Goal: Task Accomplishment & Management: Manage account settings

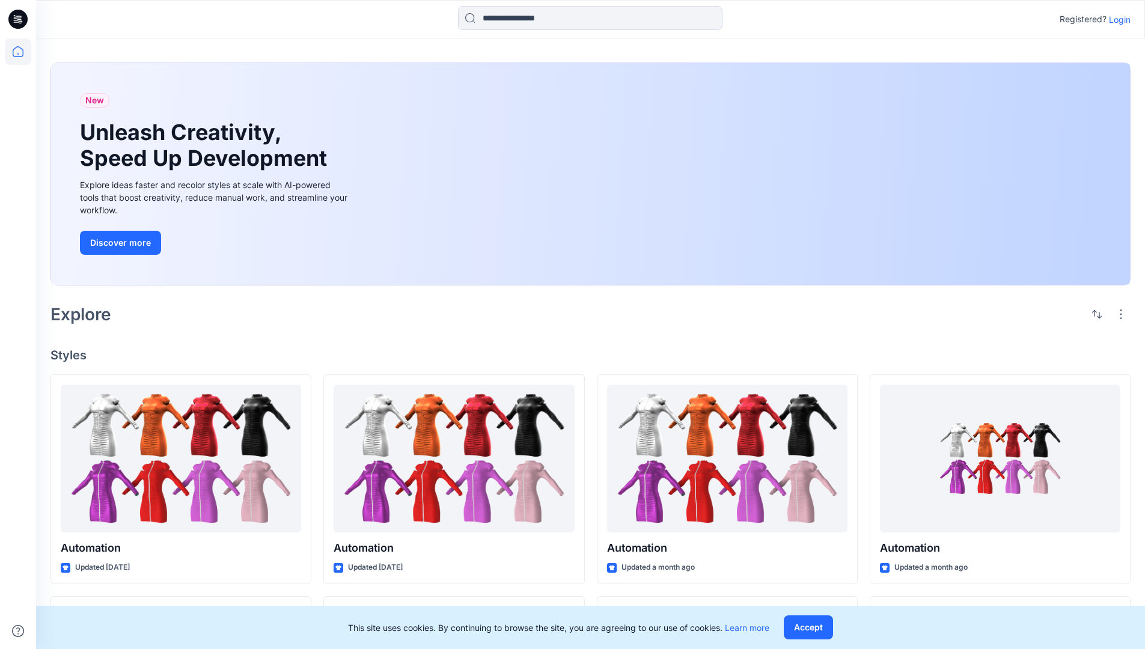
click at [1116, 19] on p "Login" at bounding box center [1120, 19] width 22 height 13
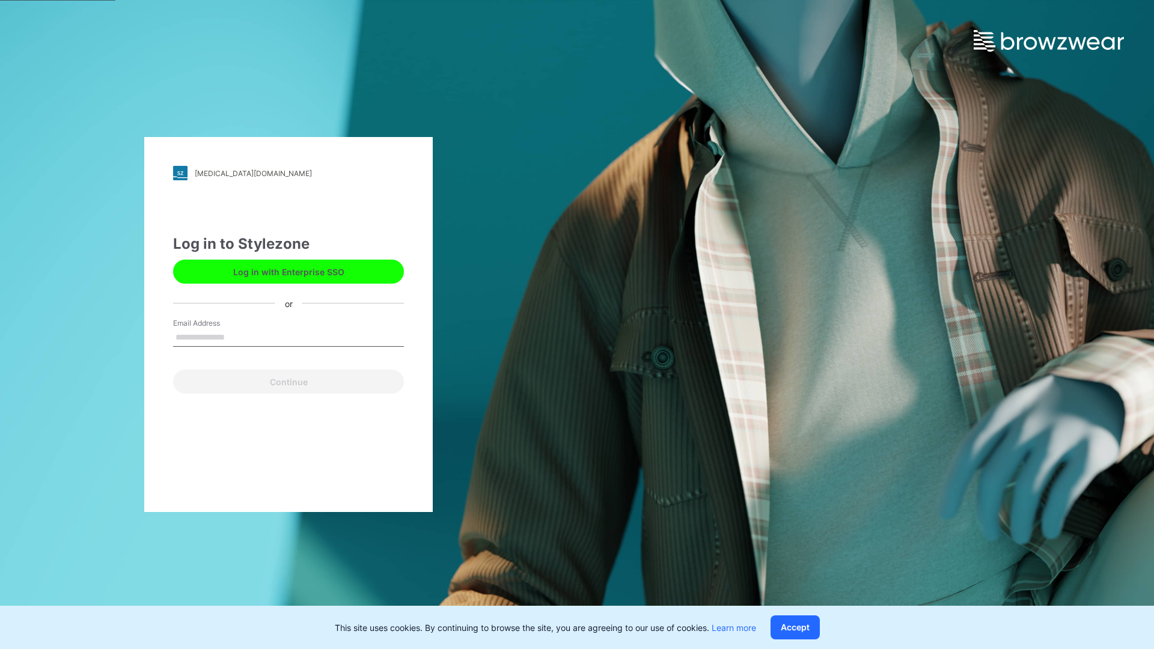
click at [237, 336] on input "Email Address" at bounding box center [288, 338] width 231 height 18
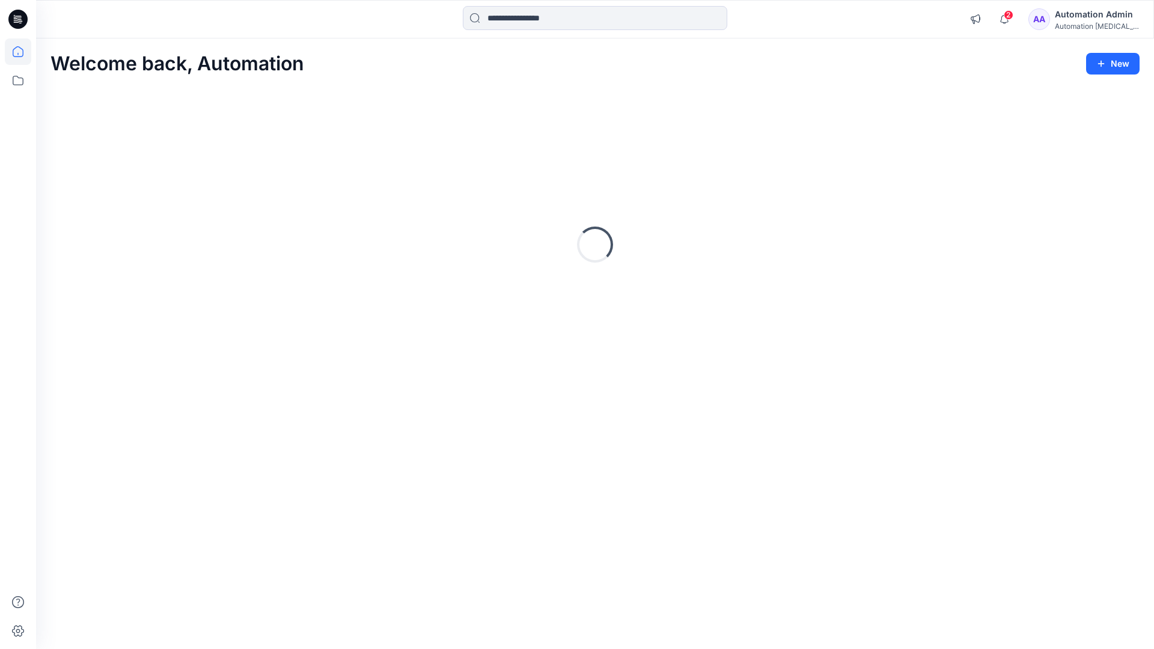
click at [23, 52] on icon at bounding box center [18, 51] width 11 height 11
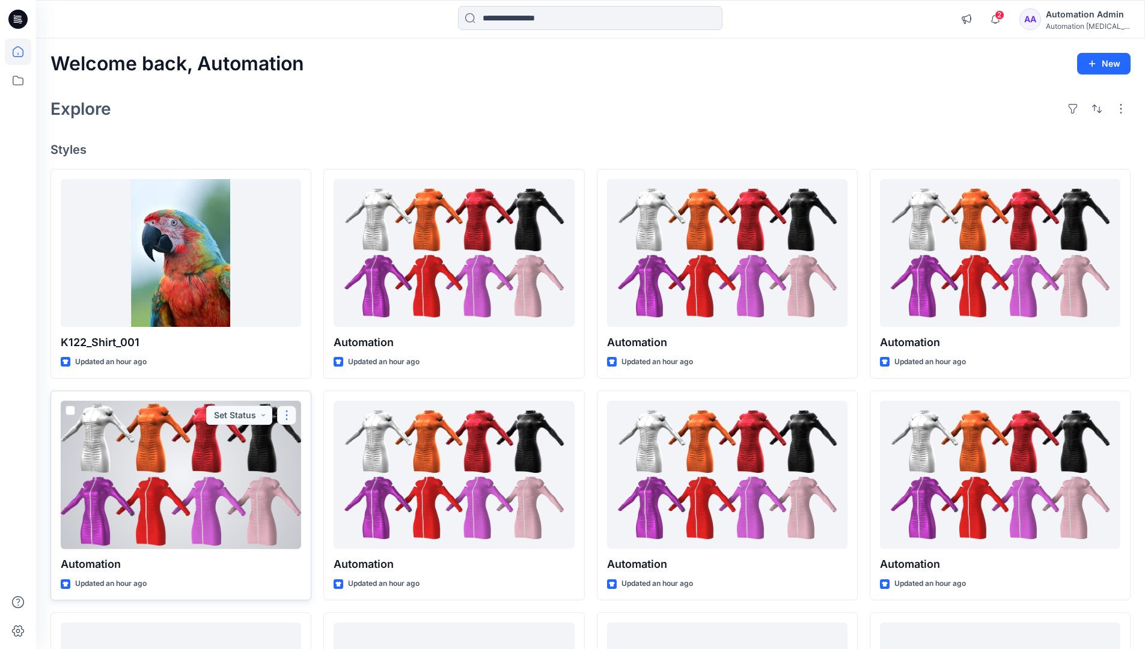
click at [287, 413] on button "button" at bounding box center [286, 415] width 19 height 19
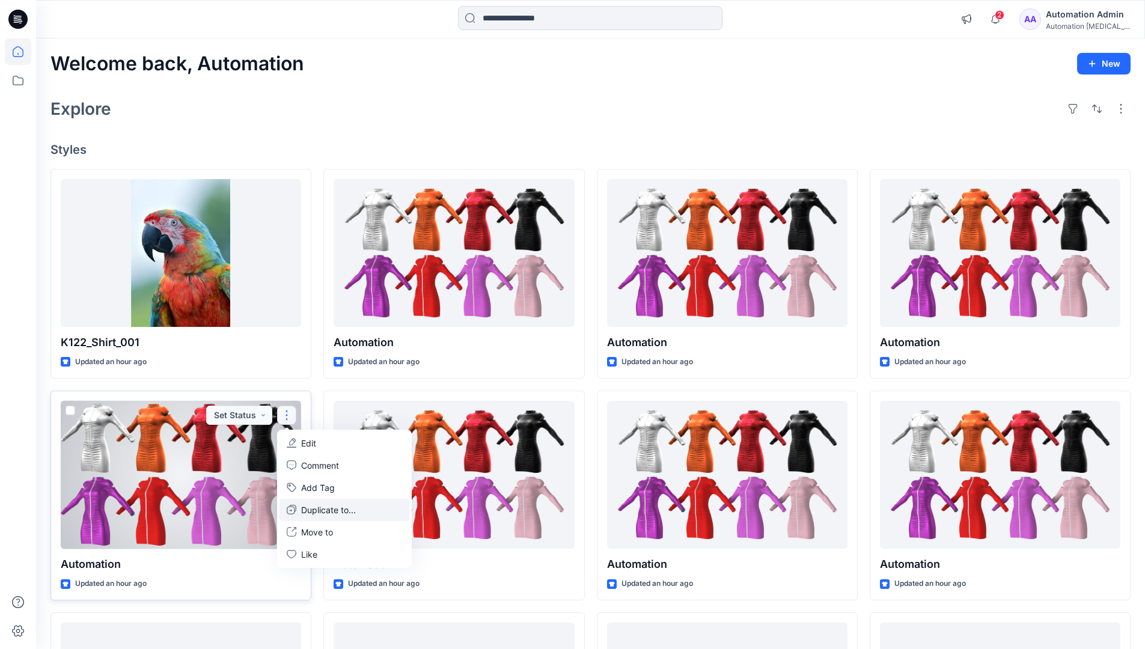
click at [305, 507] on p "Duplicate to..." at bounding box center [328, 509] width 55 height 13
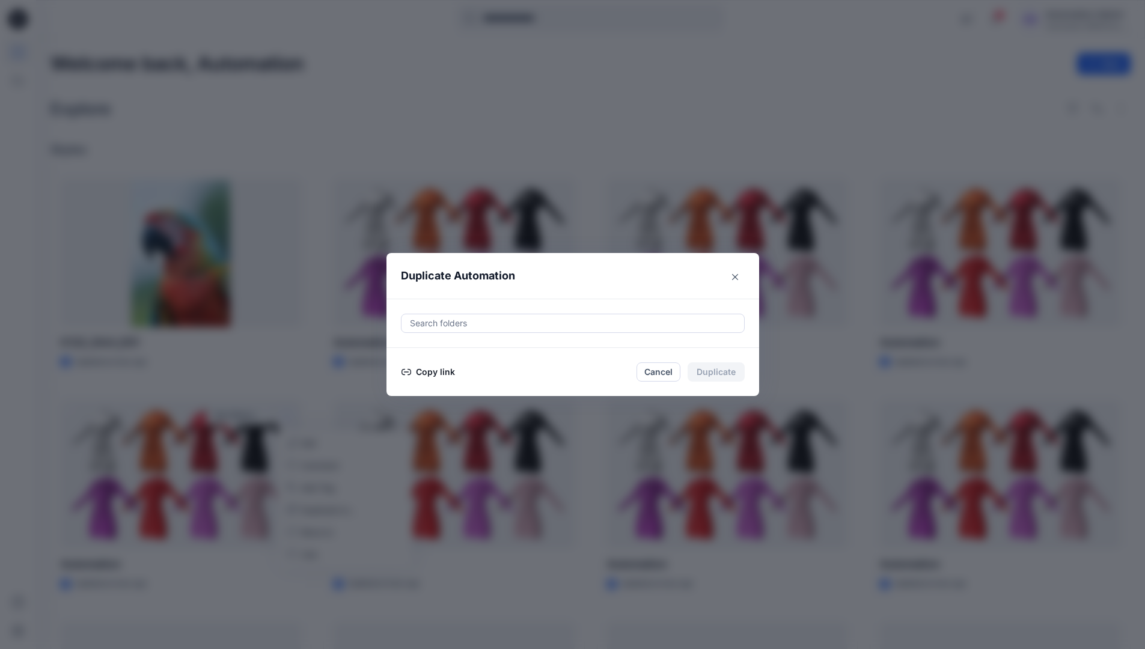
click at [452, 325] on div at bounding box center [573, 323] width 328 height 14
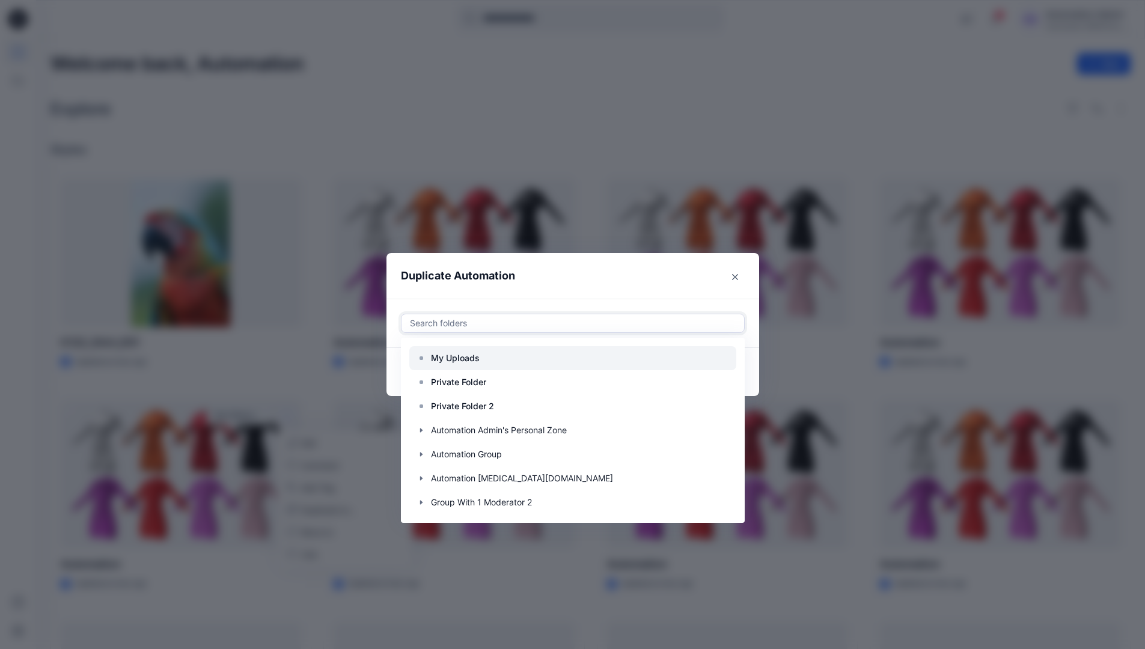
click at [461, 353] on p "My Uploads" at bounding box center [455, 358] width 49 height 14
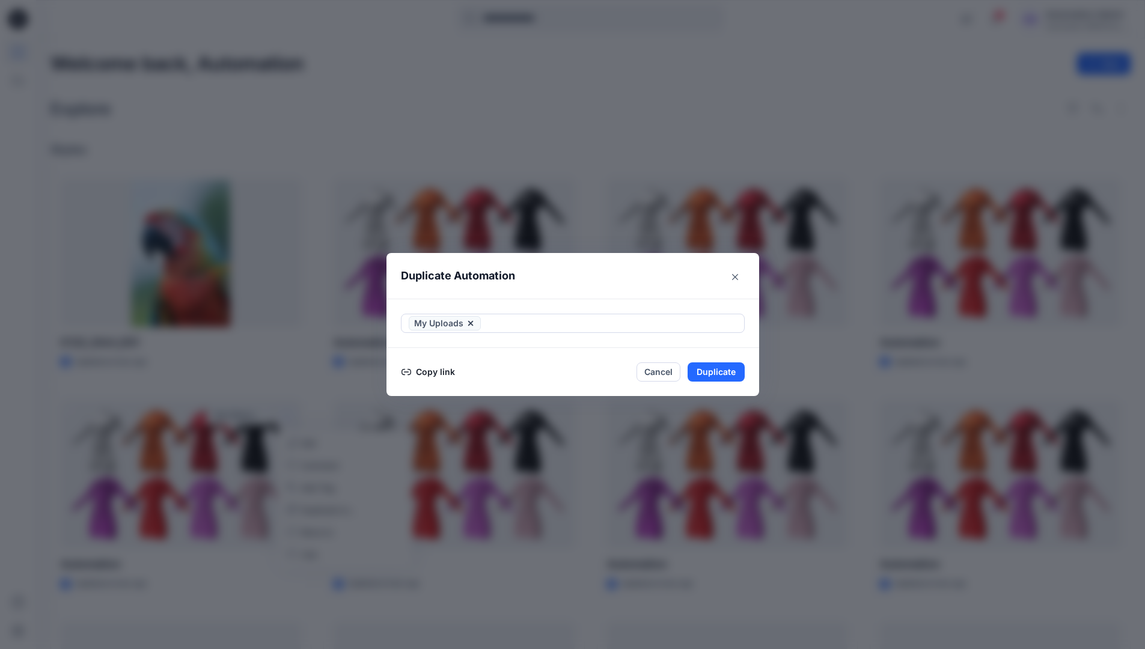
click at [564, 283] on header "Duplicate Automation" at bounding box center [560, 276] width 348 height 46
click at [728, 368] on button "Duplicate" at bounding box center [715, 371] width 57 height 19
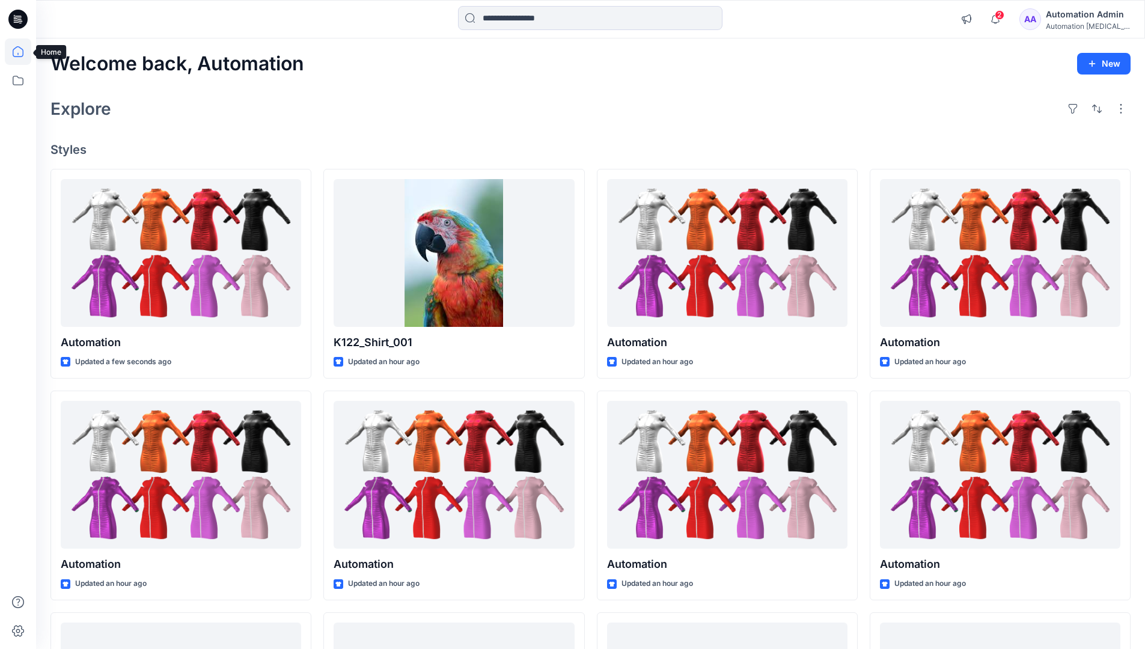
click at [12, 50] on icon at bounding box center [18, 51] width 26 height 26
click at [20, 78] on icon at bounding box center [18, 80] width 26 height 26
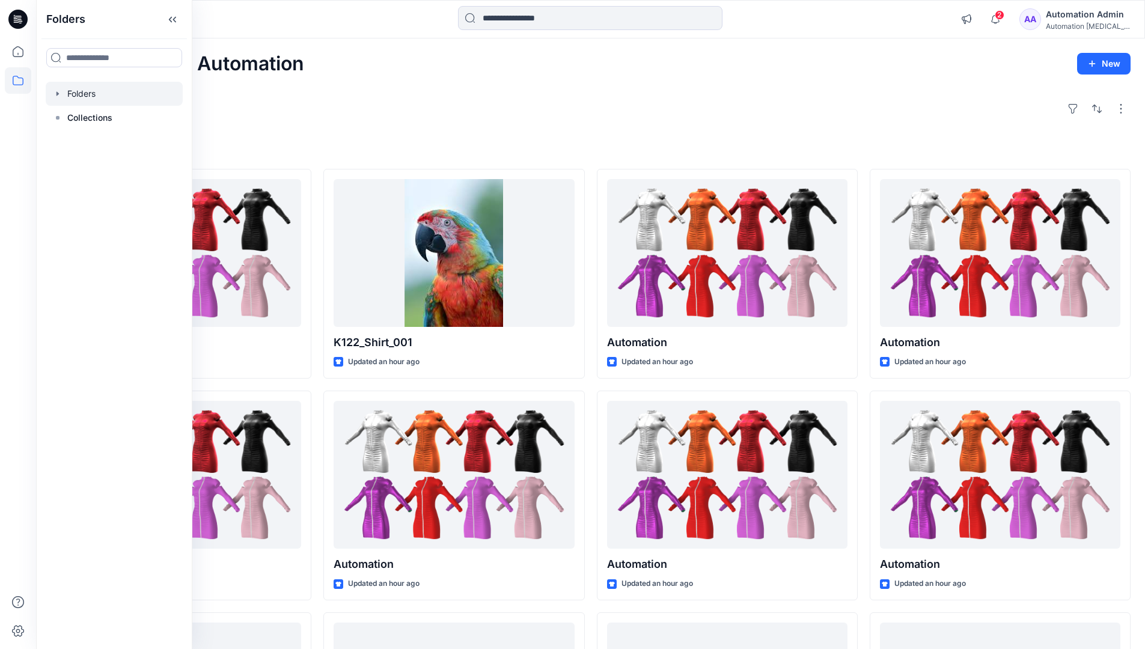
click at [88, 93] on div at bounding box center [114, 94] width 137 height 24
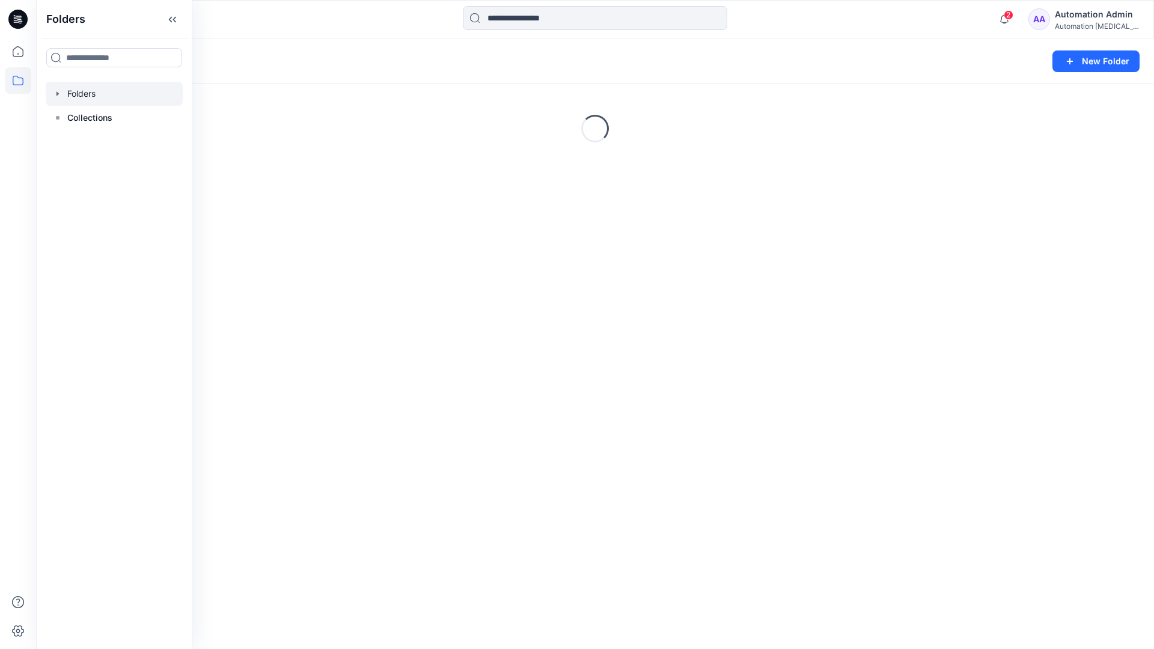
click at [1080, 20] on div "Automation Admin" at bounding box center [1096, 14] width 84 height 14
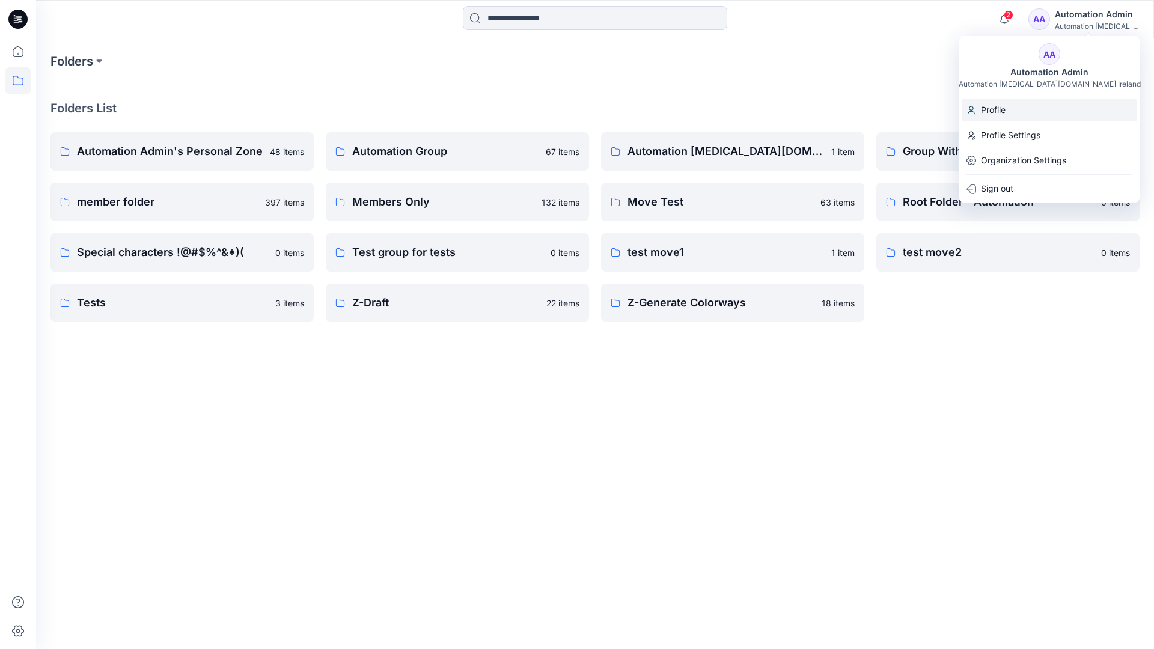
click at [1002, 109] on p "Profile" at bounding box center [993, 110] width 25 height 23
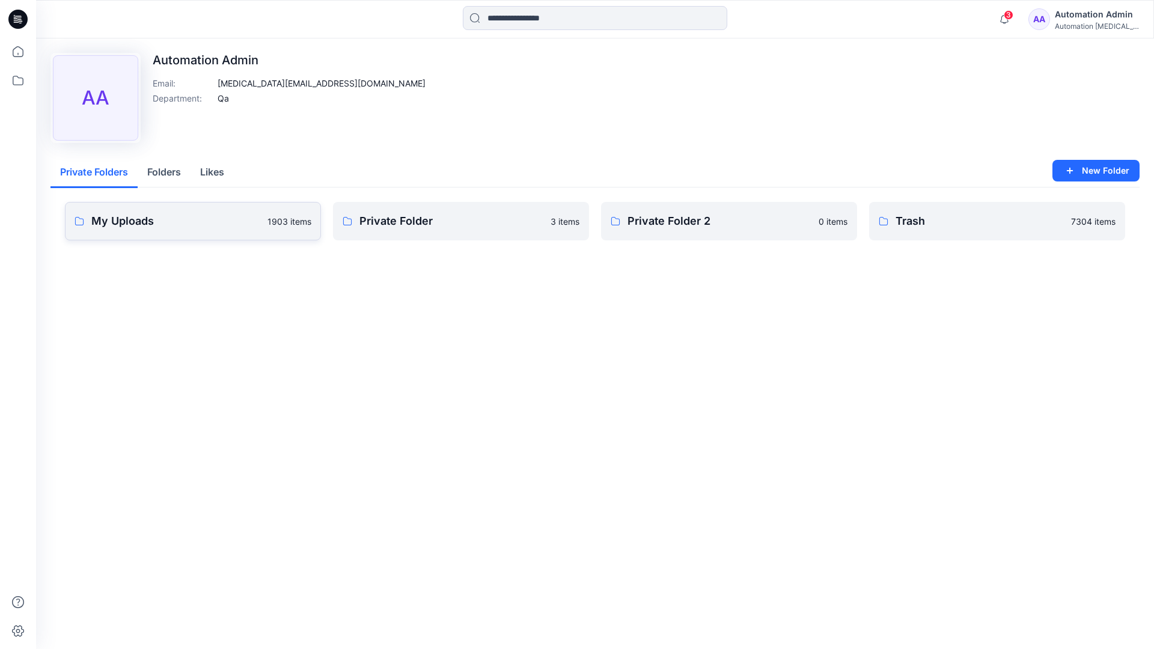
click at [210, 230] on link "My Uploads 1903 items" at bounding box center [193, 221] width 256 height 38
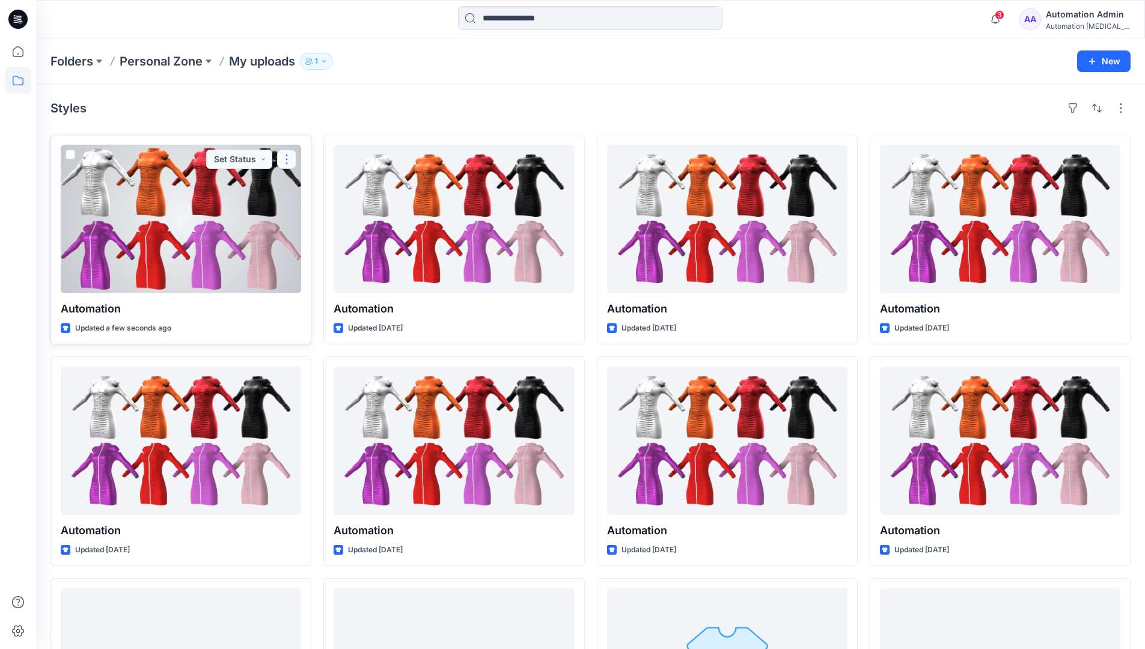
click at [285, 162] on button "button" at bounding box center [286, 159] width 19 height 19
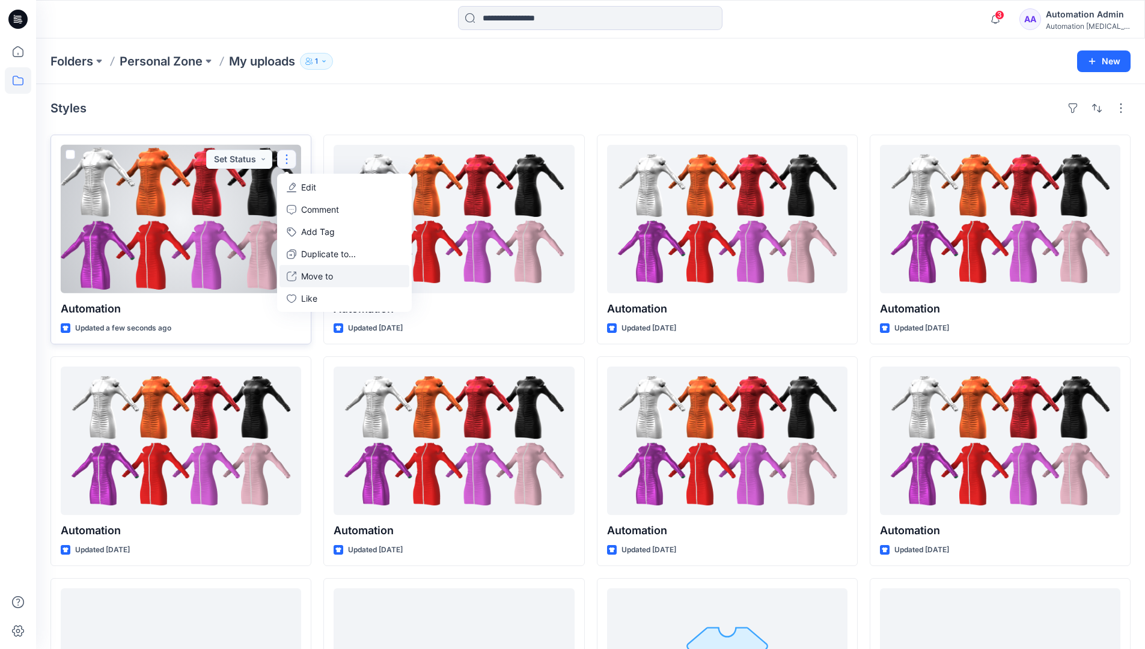
click at [300, 277] on button "Move to" at bounding box center [344, 276] width 130 height 22
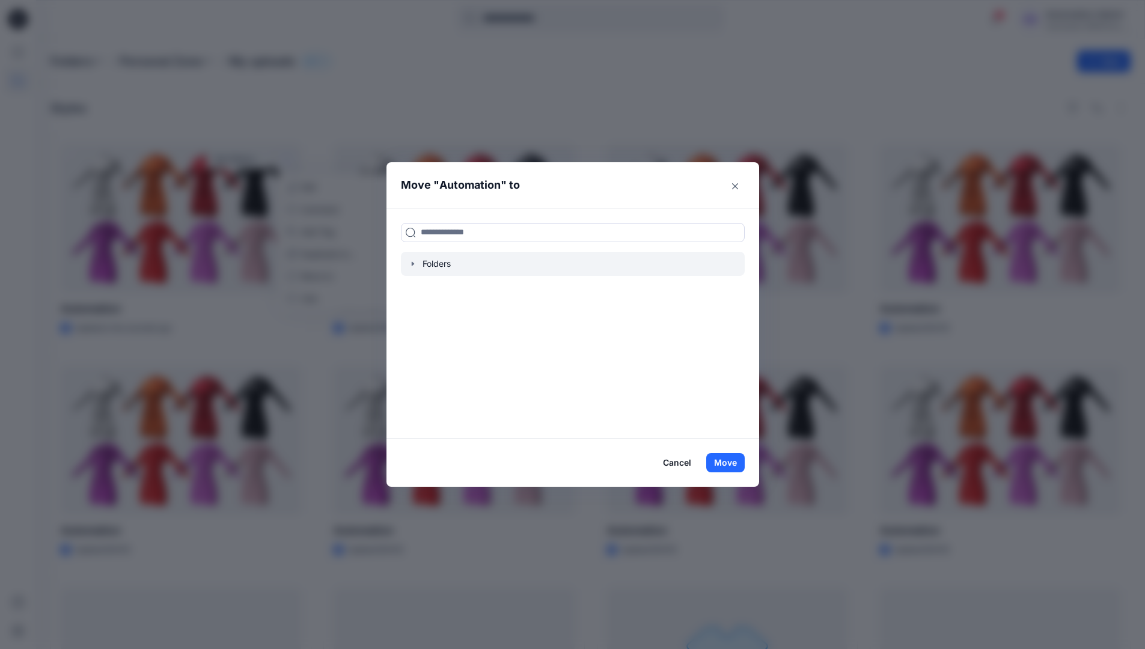
click at [417, 261] on icon "button" at bounding box center [413, 264] width 10 height 10
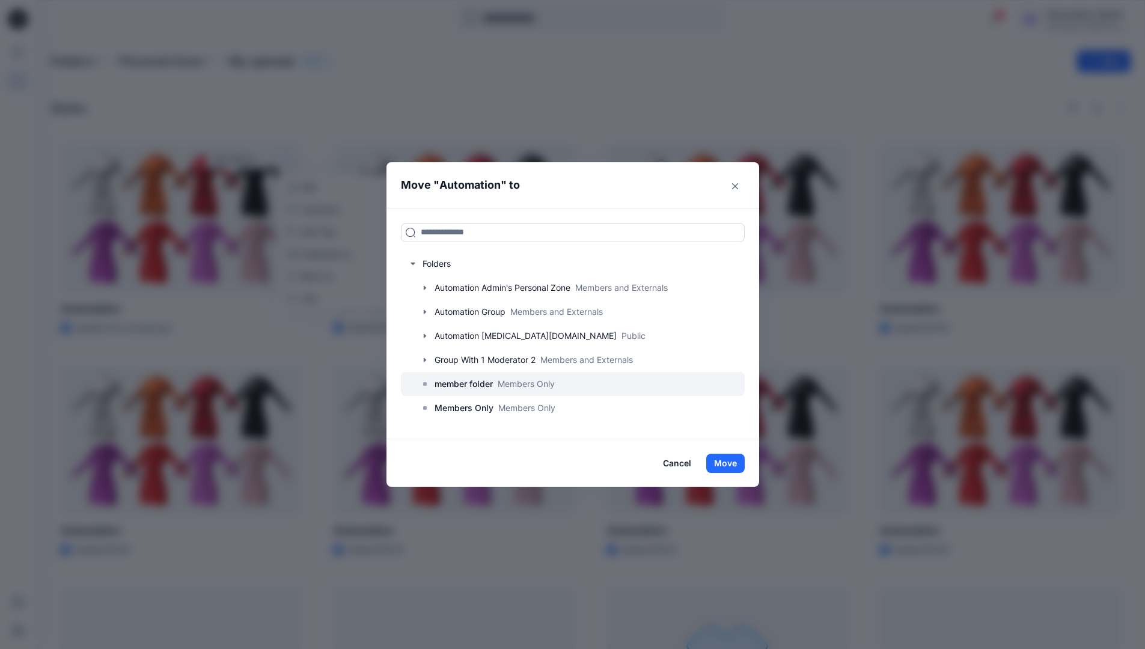
click at [460, 385] on p "member folder" at bounding box center [463, 384] width 58 height 14
click at [734, 462] on button "Move" at bounding box center [725, 463] width 38 height 19
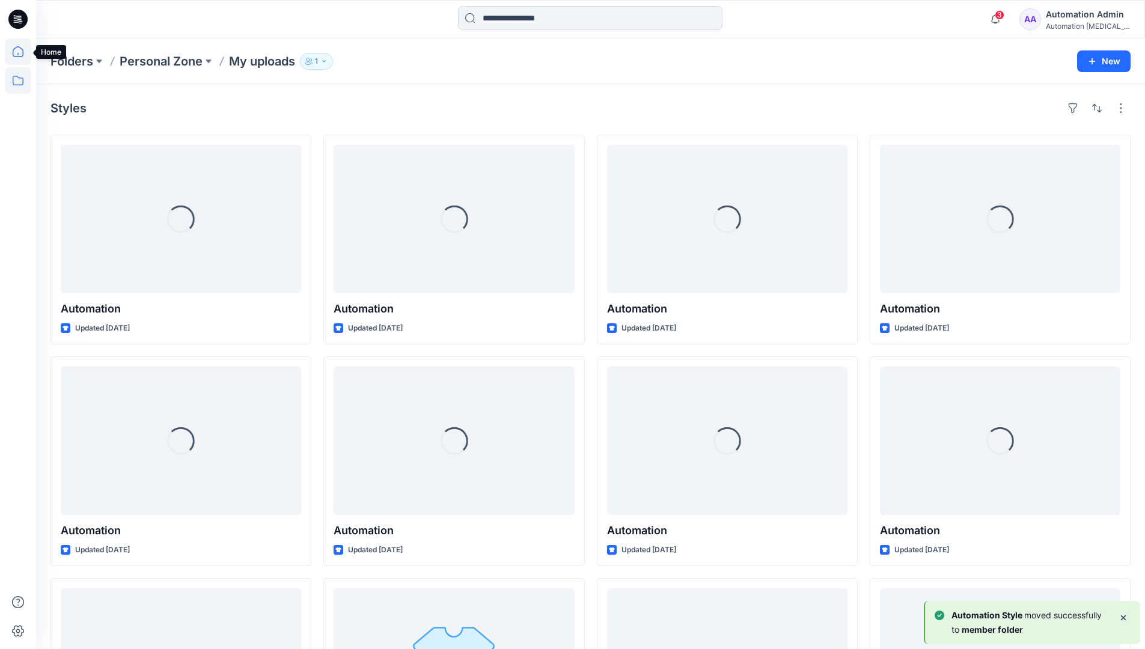
click at [19, 55] on icon at bounding box center [18, 51] width 26 height 26
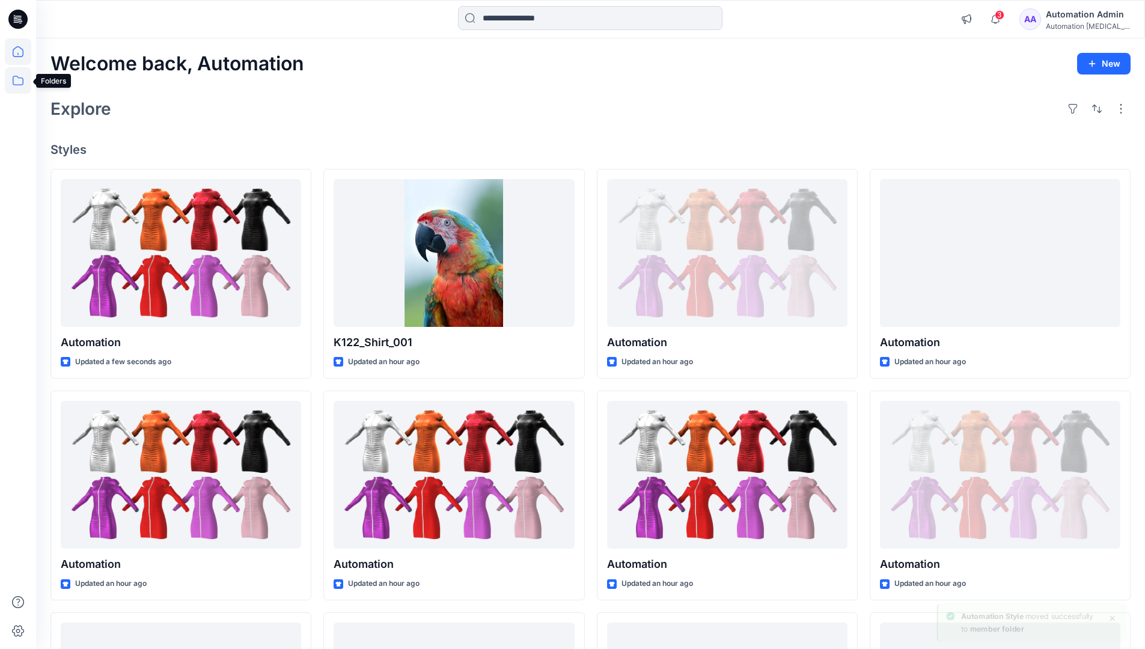
click at [19, 78] on icon at bounding box center [18, 81] width 11 height 10
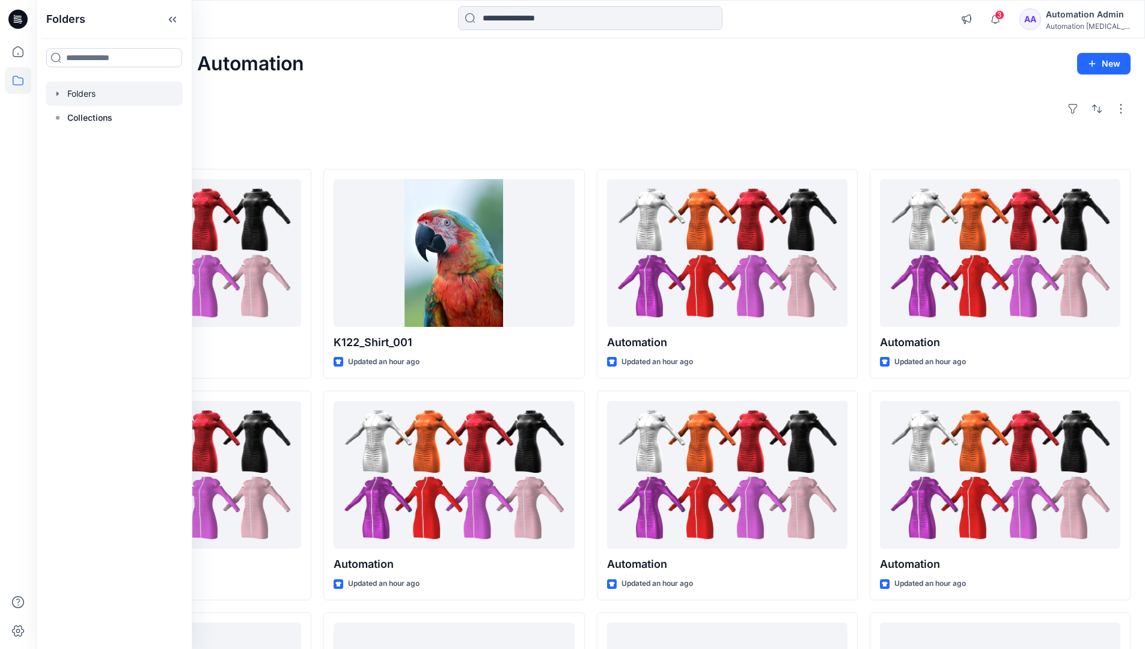
click at [88, 92] on div at bounding box center [114, 94] width 137 height 24
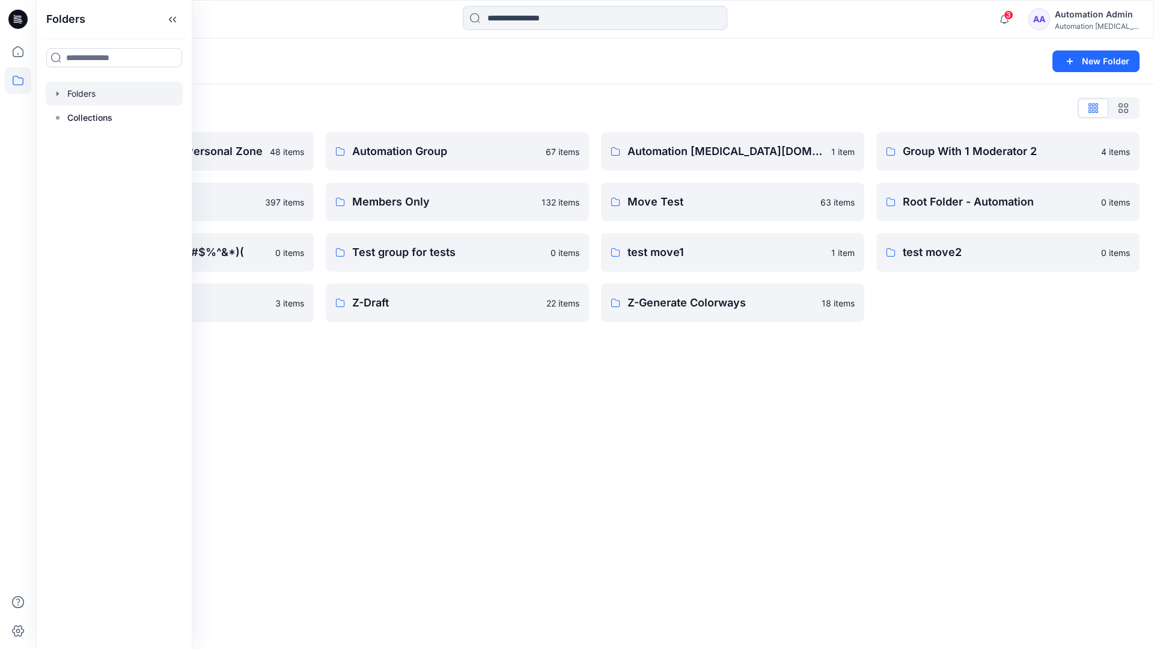
click at [481, 382] on div "Folders New Folder Folders List Automation Admin's Personal Zone 48 items membe…" at bounding box center [595, 343] width 1118 height 610
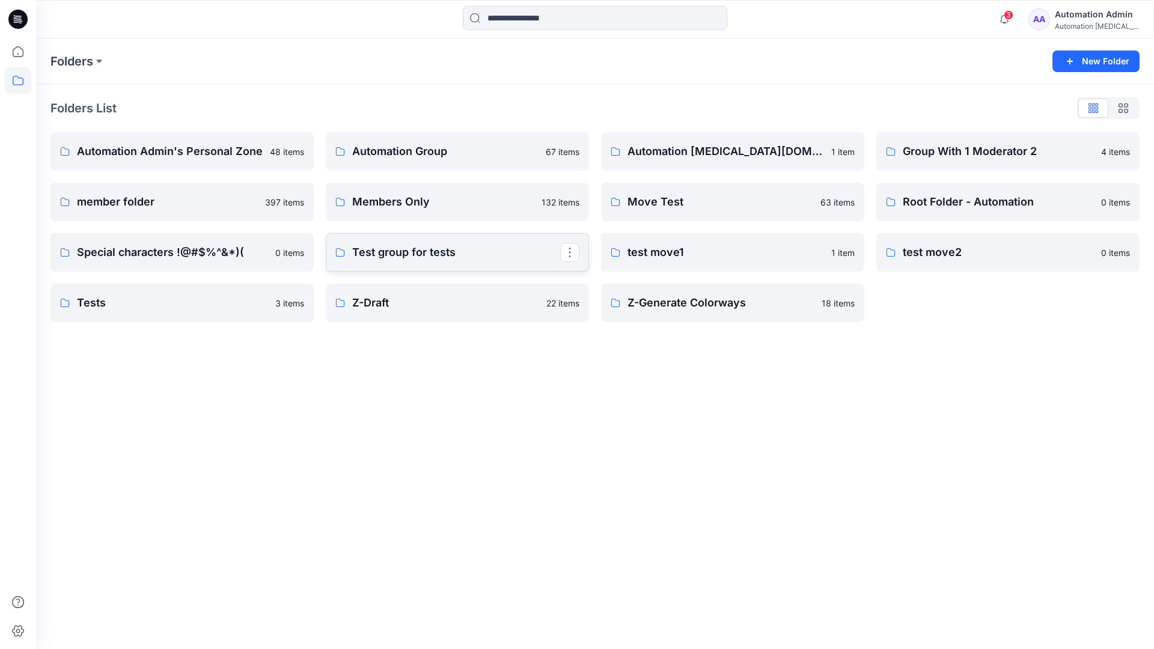
click at [445, 257] on p "Test group for tests" at bounding box center [456, 252] width 208 height 17
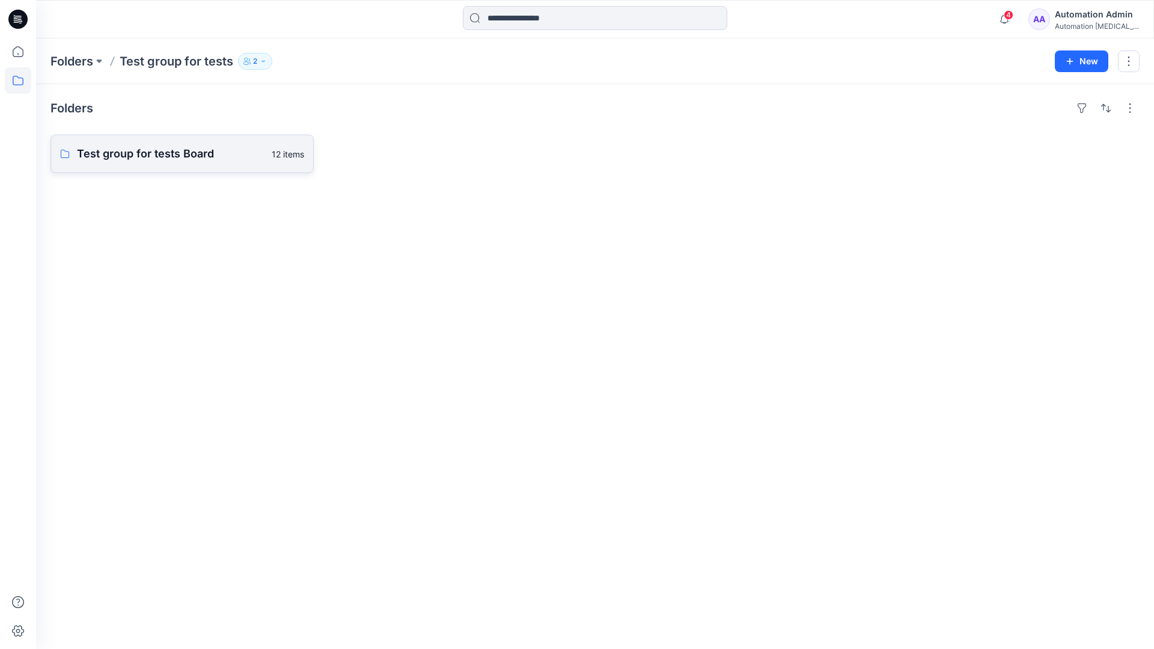
click at [206, 163] on link "Test group for tests Board 12 items" at bounding box center [181, 154] width 263 height 38
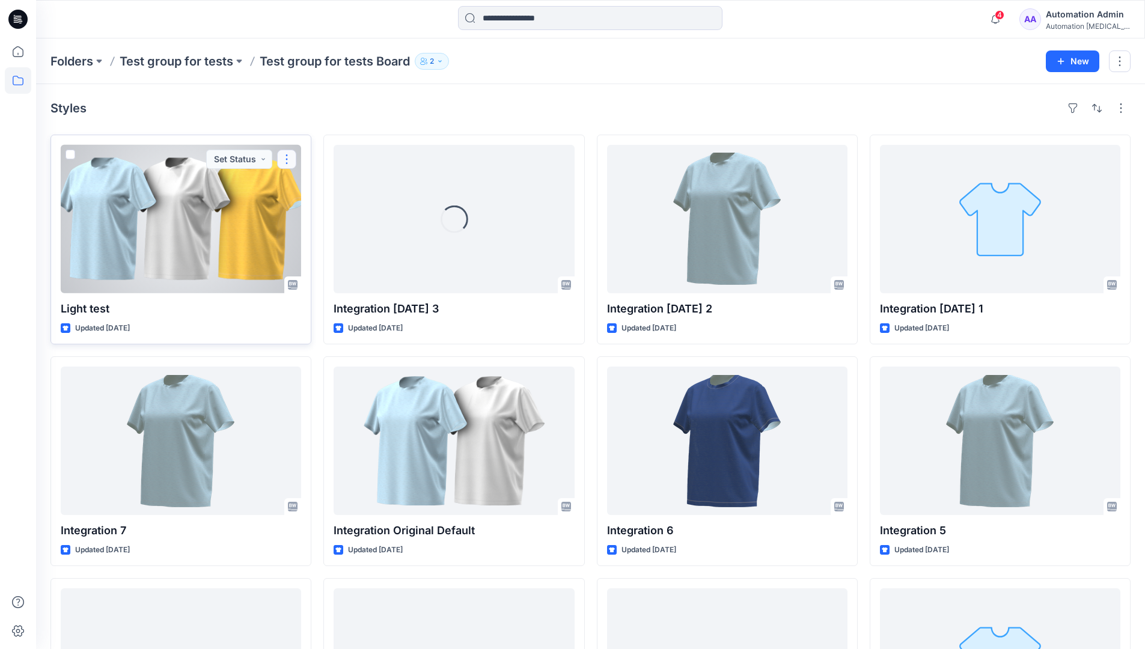
click at [290, 159] on button "button" at bounding box center [286, 159] width 19 height 19
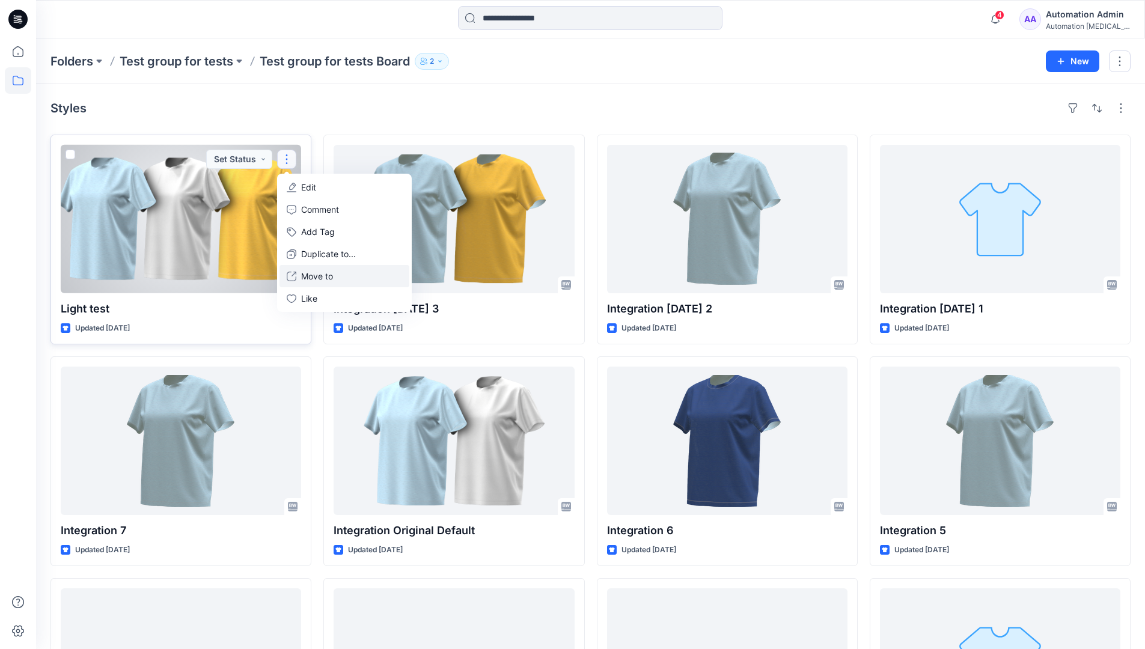
click at [315, 272] on p "Move to" at bounding box center [317, 276] width 32 height 13
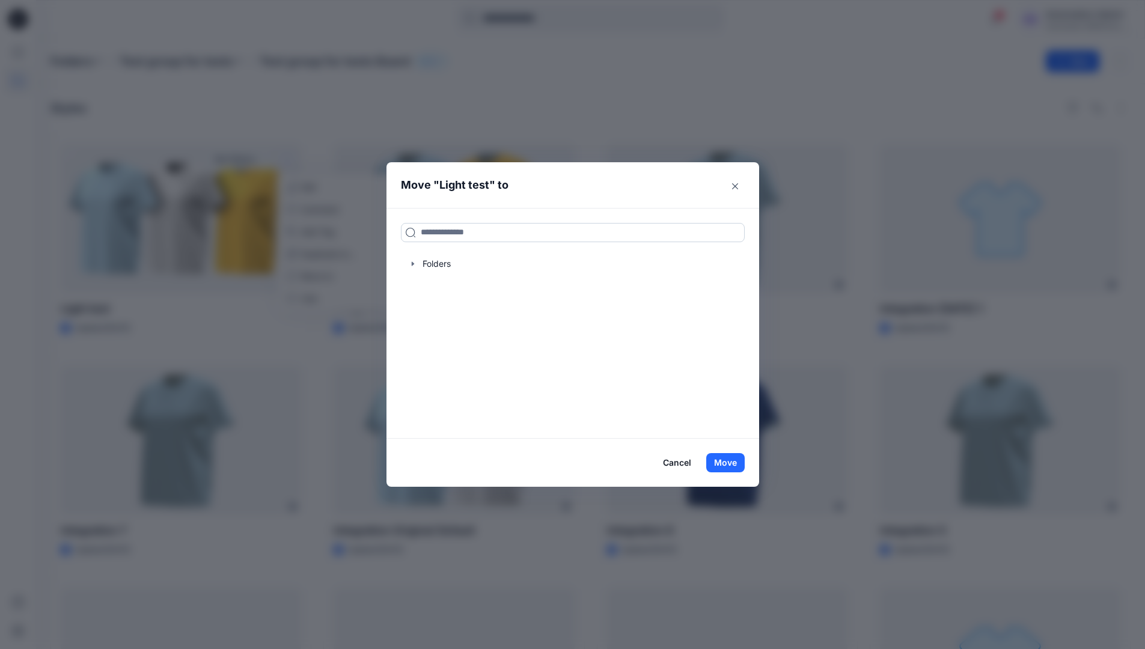
click at [443, 237] on input at bounding box center [573, 232] width 344 height 19
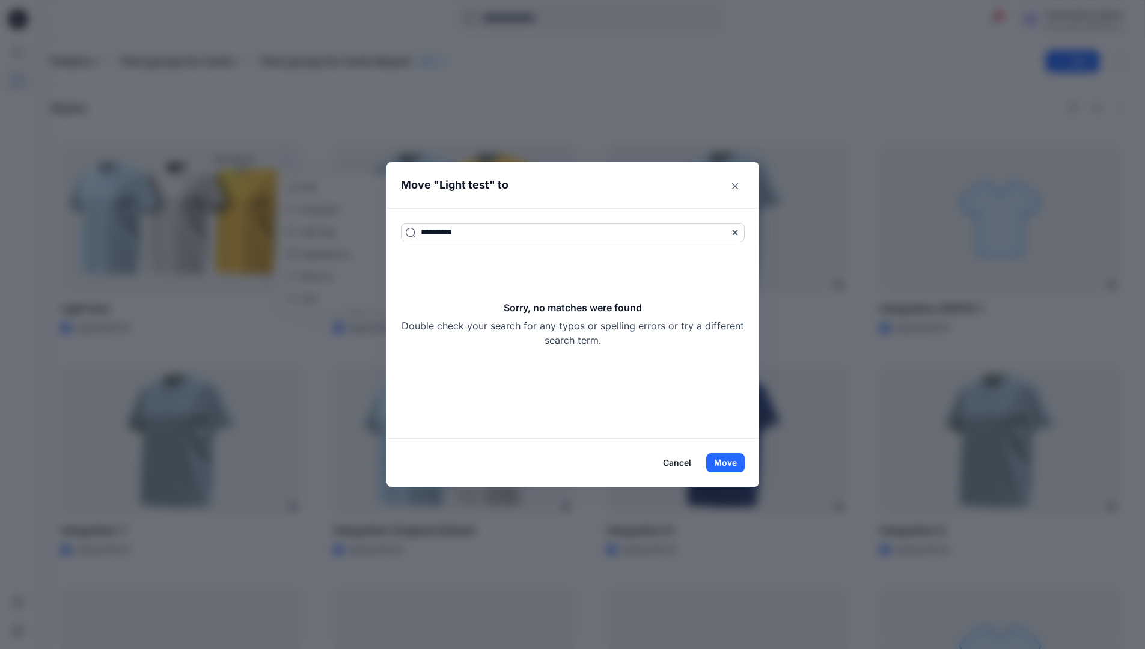
type input "**********"
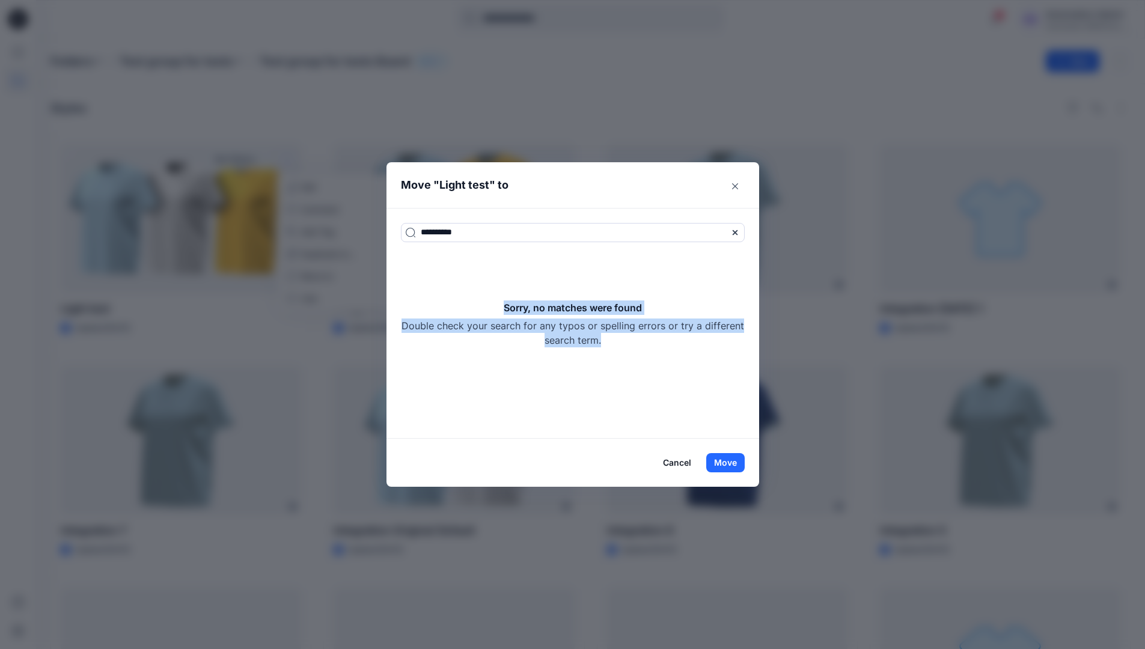
drag, startPoint x: 443, startPoint y: 237, endPoint x: 651, endPoint y: 336, distance: 229.8
click at [651, 336] on div "Sorry, no matches were found Double check your search for any typos or spelling…" at bounding box center [573, 323] width 344 height 47
click at [737, 457] on button "Move" at bounding box center [725, 462] width 38 height 19
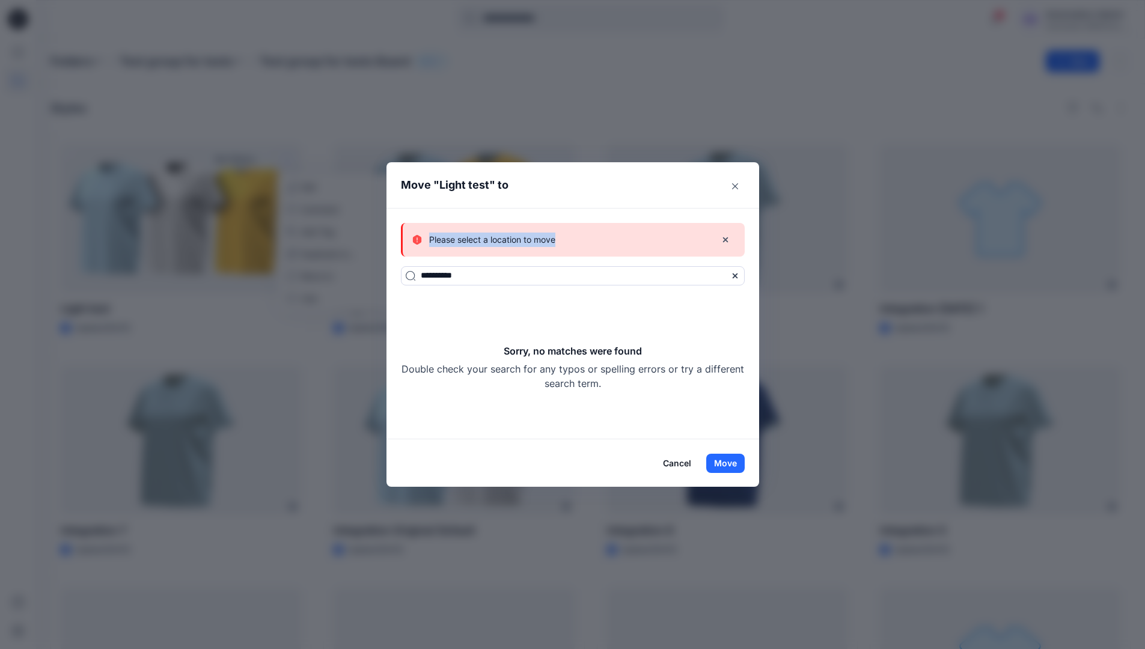
drag, startPoint x: 737, startPoint y: 457, endPoint x: 567, endPoint y: 240, distance: 275.6
click at [567, 240] on div "Please select a location to move" at bounding box center [559, 240] width 294 height 14
click at [676, 461] on button "Cancel" at bounding box center [677, 463] width 44 height 19
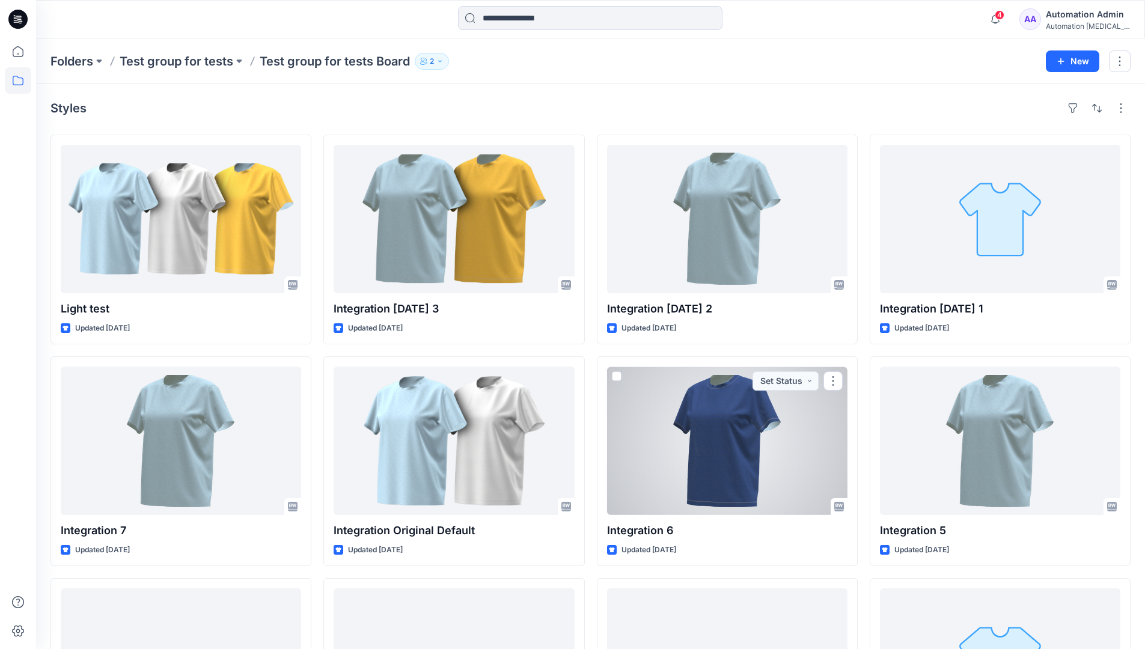
click at [1080, 16] on div "Automation Admin" at bounding box center [1087, 14] width 84 height 14
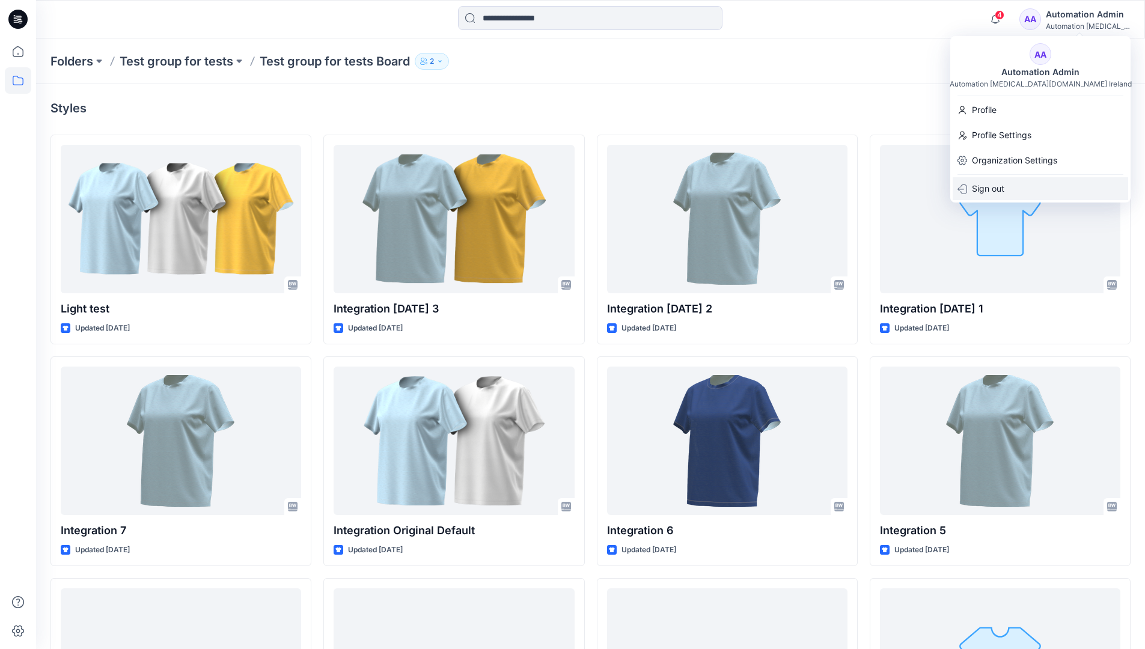
click at [982, 192] on p "Sign out" at bounding box center [988, 188] width 32 height 23
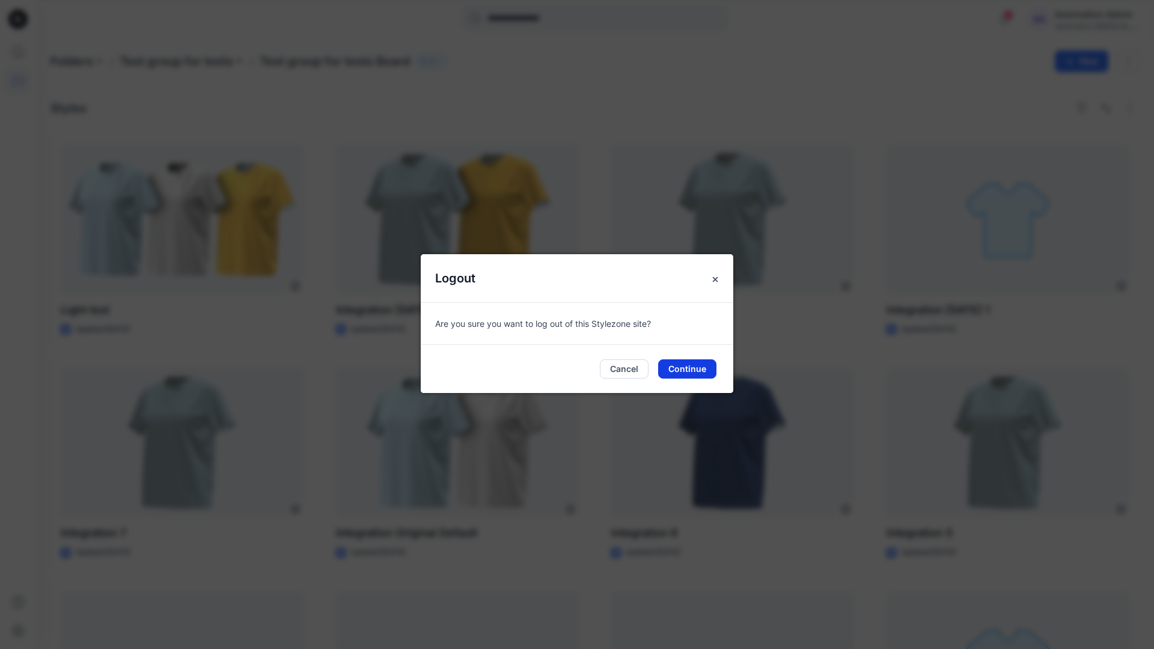
click at [701, 371] on button "Continue" at bounding box center [687, 368] width 58 height 19
